Goal: Transaction & Acquisition: Purchase product/service

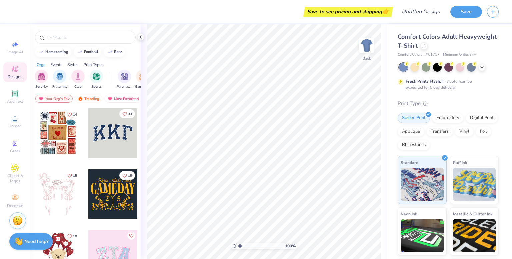
click at [123, 113] on icon "Like" at bounding box center [124, 114] width 5 height 5
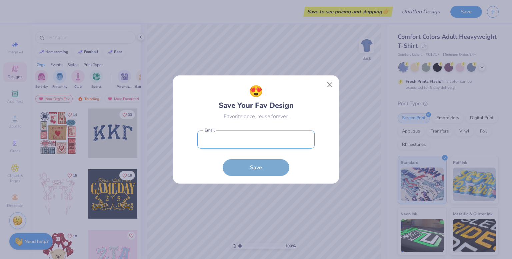
click at [215, 137] on input "email" at bounding box center [255, 139] width 117 height 18
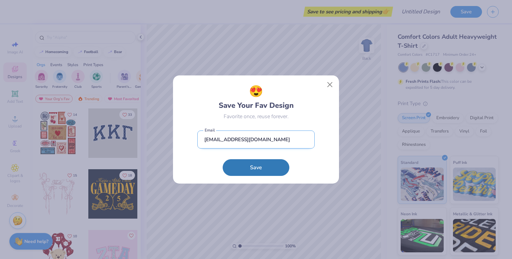
type input "[EMAIL_ADDRESS][DOMAIN_NAME]"
click at [223, 159] on button "Save" at bounding box center [256, 167] width 67 height 17
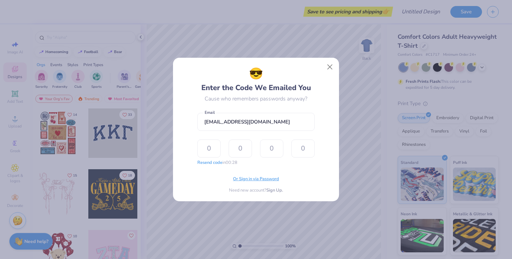
click at [265, 181] on span "Or Sign in via Password" at bounding box center [256, 179] width 46 height 7
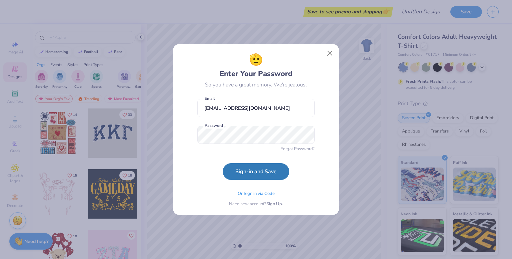
click at [183, 167] on div "🫡 Enter Your Password So you have a great memory. We're jealous. [EMAIL_ADDRESS…" at bounding box center [256, 129] width 151 height 156
click at [235, 166] on button "Sign-in and Save" at bounding box center [256, 169] width 67 height 17
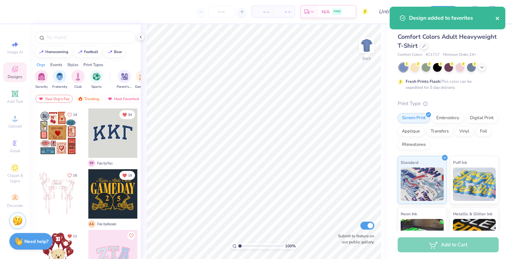
click at [497, 18] on icon "close" at bounding box center [497, 18] width 5 height 5
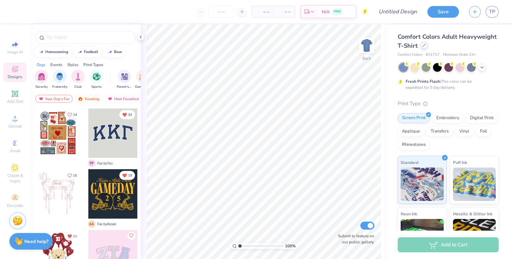
click at [428, 45] on div at bounding box center [423, 45] width 7 height 7
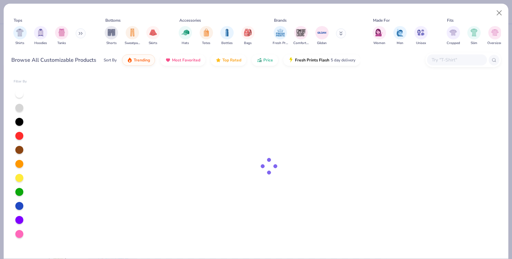
click at [457, 63] on input "text" at bounding box center [456, 60] width 51 height 8
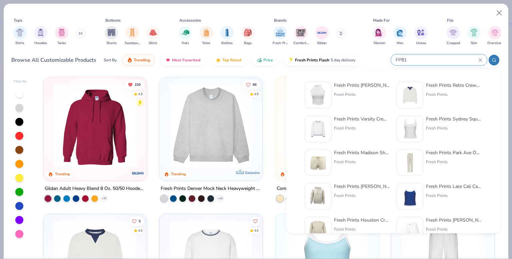
type input "FP81"
click at [355, 94] on div "Fresh Prints" at bounding box center [362, 94] width 56 height 6
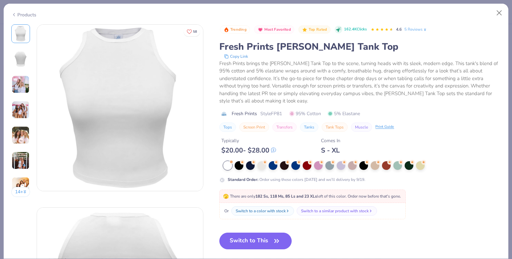
scroll to position [33, 0]
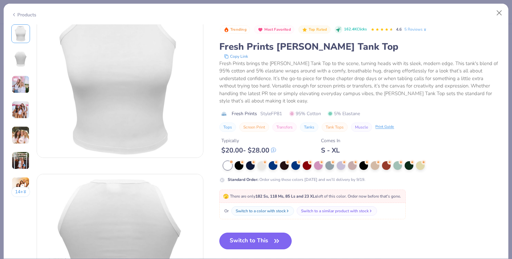
click at [263, 239] on button "Switch to This" at bounding box center [255, 240] width 72 height 17
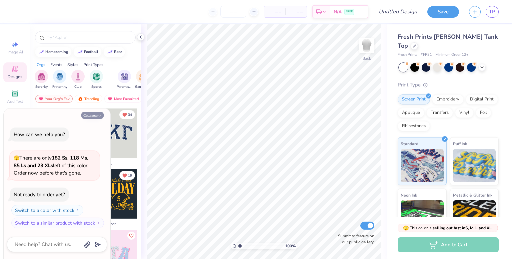
click at [99, 114] on icon "button" at bounding box center [100, 116] width 4 height 4
type textarea "x"
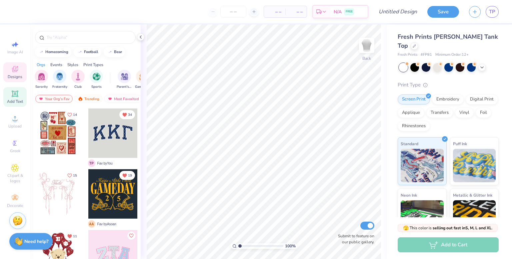
click at [13, 99] on span "Add Text" at bounding box center [15, 101] width 16 height 5
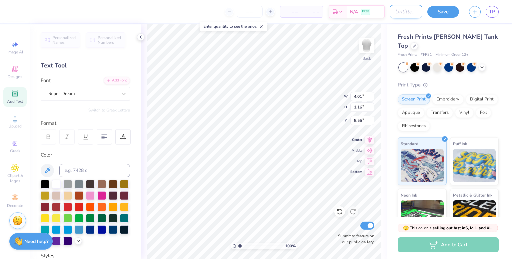
click at [405, 14] on input "Design Title" at bounding box center [406, 11] width 33 height 13
type input "Test Design Ignore"
click at [254, 6] on input "number" at bounding box center [250, 12] width 26 height 12
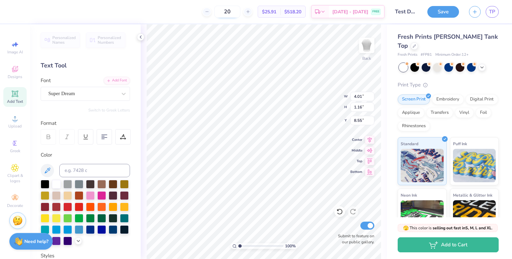
type input "2"
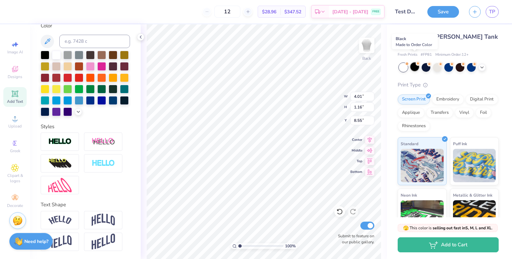
click at [414, 62] on div at bounding box center [414, 66] width 9 height 9
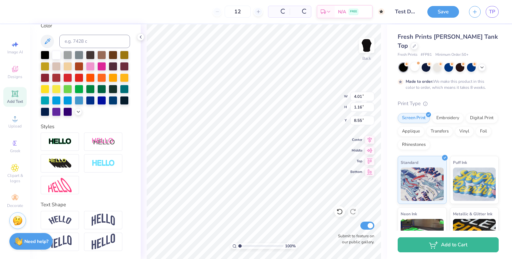
type input "50"
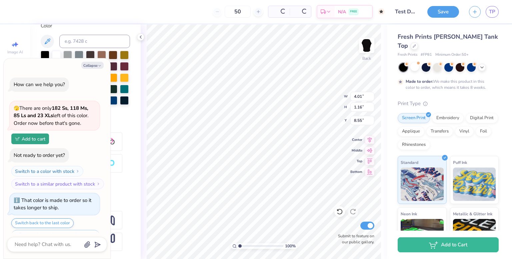
scroll to position [16, 0]
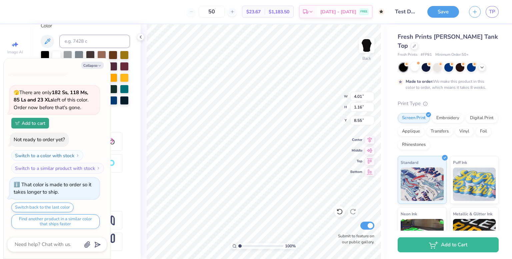
click at [104, 66] on div "Collapse" at bounding box center [57, 65] width 100 height 7
click at [98, 67] on icon "button" at bounding box center [100, 66] width 4 height 4
type textarea "x"
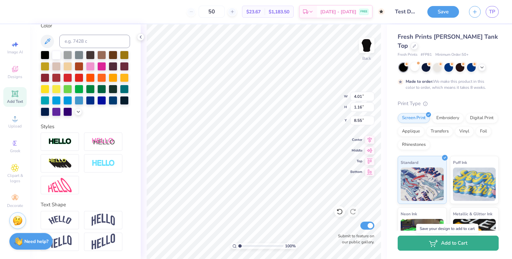
click at [435, 242] on icon "button" at bounding box center [432, 243] width 6 height 4
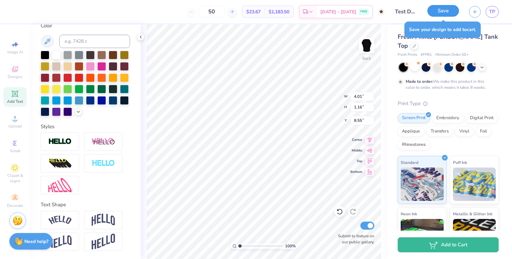
click at [449, 10] on button "Save" at bounding box center [443, 11] width 32 height 12
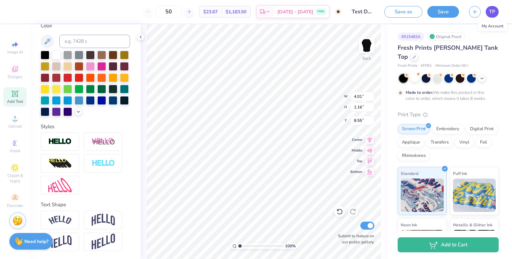
click at [495, 12] on link "TP" at bounding box center [492, 12] width 13 height 12
